Goal: Communication & Community: Answer question/provide support

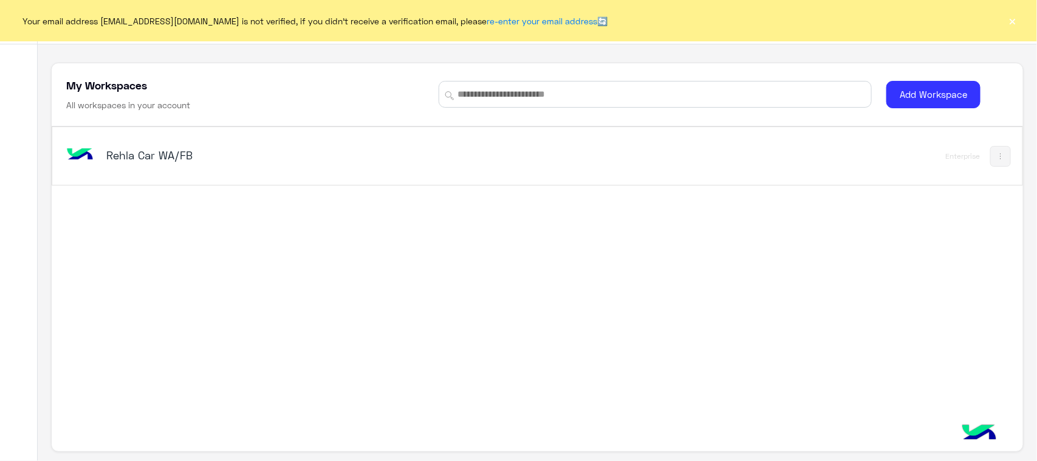
click at [83, 161] on img at bounding box center [80, 155] width 33 height 33
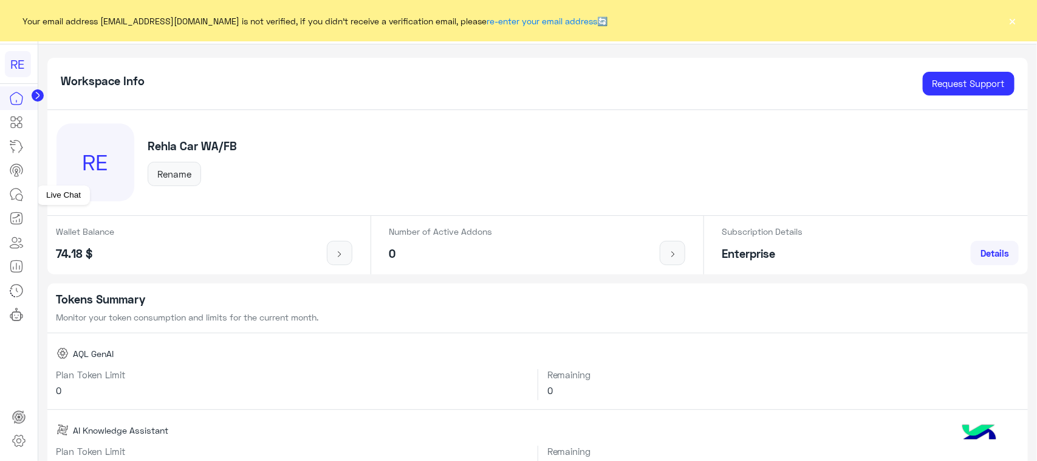
click at [18, 193] on icon at bounding box center [16, 194] width 15 height 15
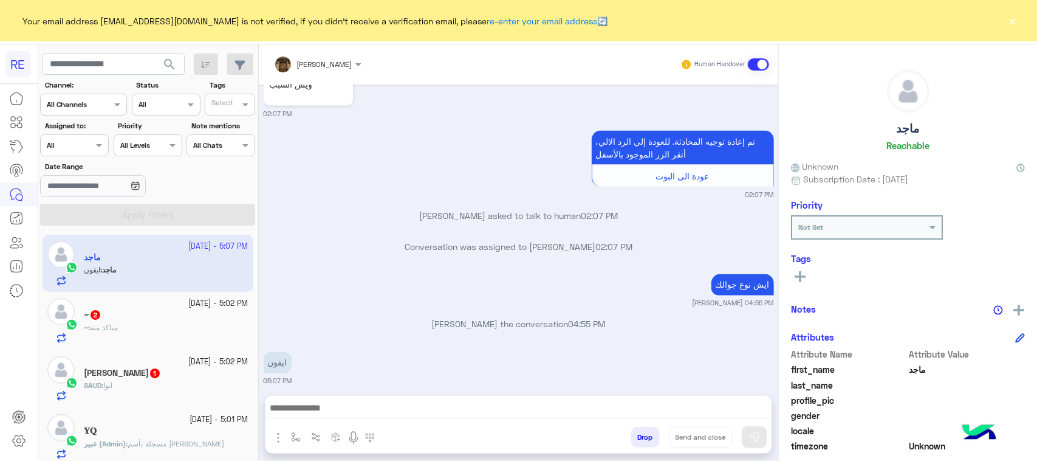
click at [156, 315] on div "~ 2" at bounding box center [166, 315] width 165 height 13
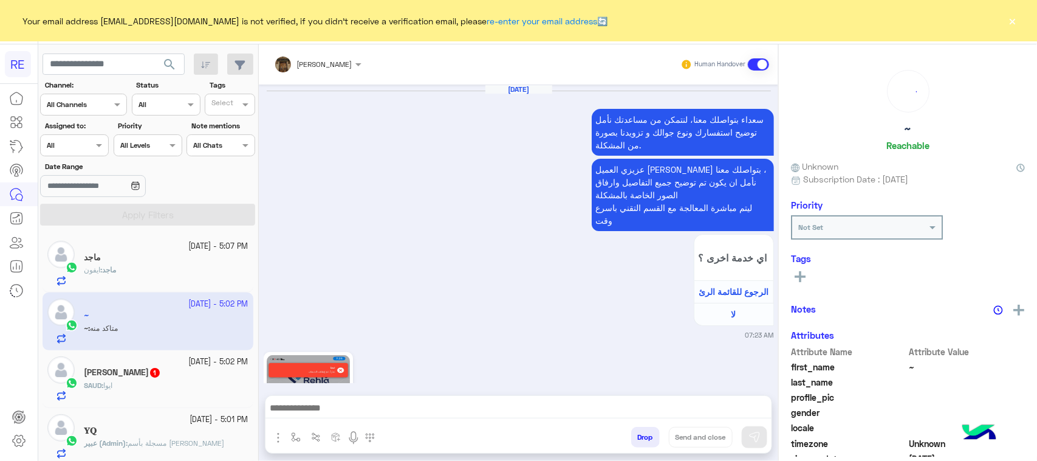
scroll to position [959, 0]
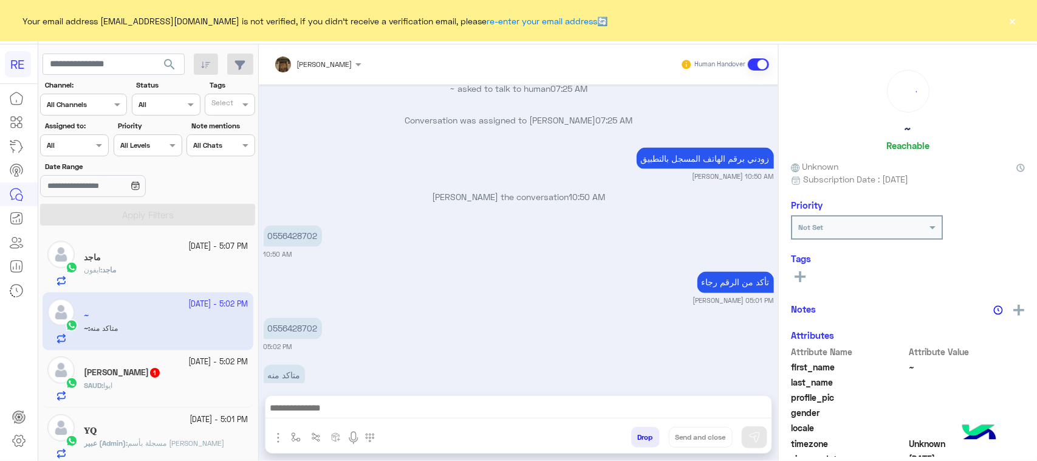
click at [168, 360] on div "[DATE] - 5:02 PM" at bounding box center [166, 362] width 165 height 12
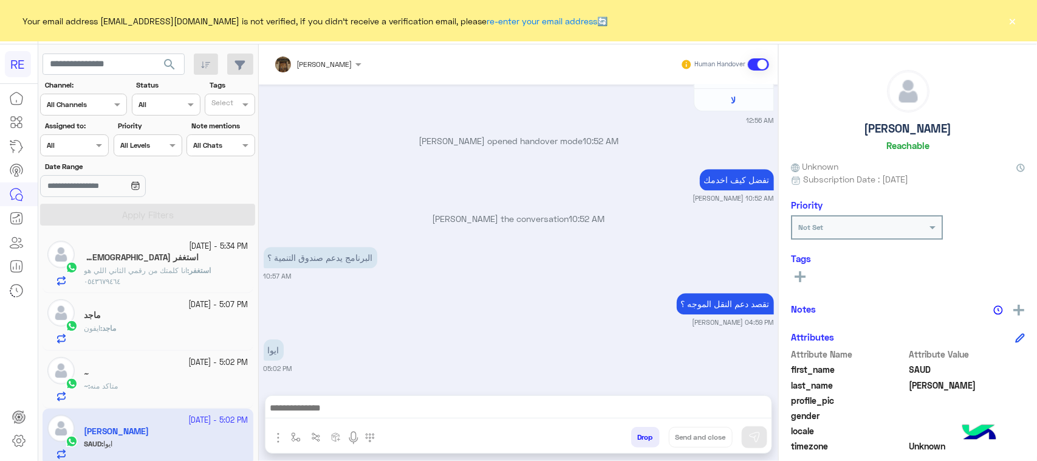
click at [170, 252] on div "استغفر [DEMOGRAPHIC_DATA] 3" at bounding box center [166, 258] width 165 height 13
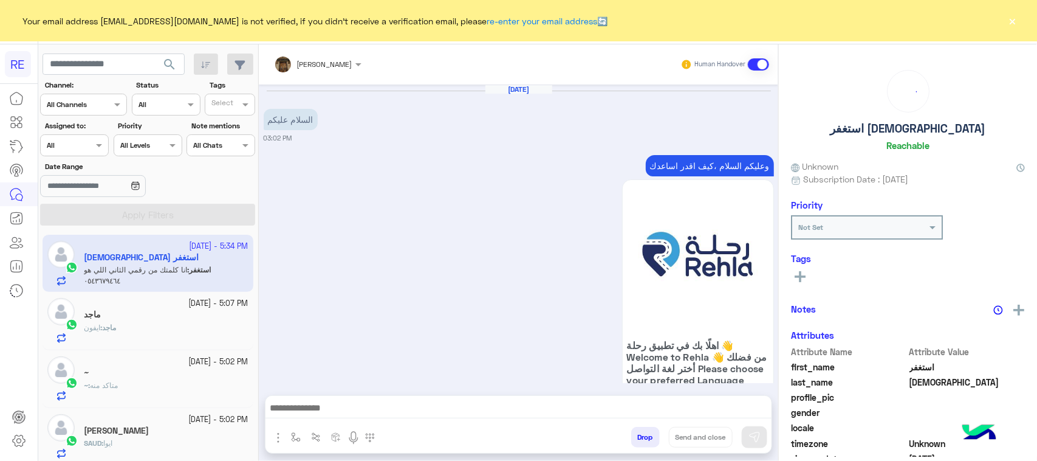
scroll to position [1393, 0]
